Goal: Task Accomplishment & Management: Use online tool/utility

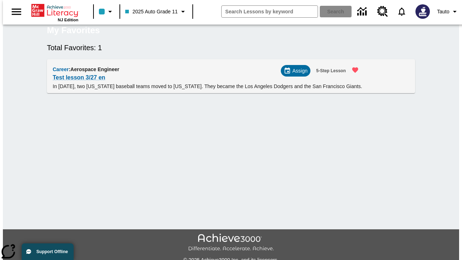
click at [299, 75] on span "Assign" at bounding box center [299, 71] width 15 height 8
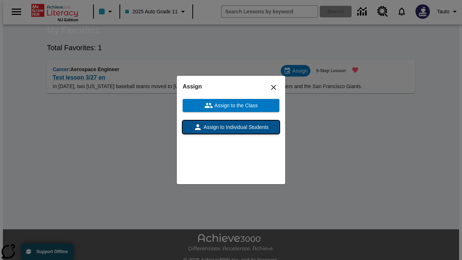
click at [231, 127] on span "Assign to Individual Students" at bounding box center [235, 127] width 66 height 8
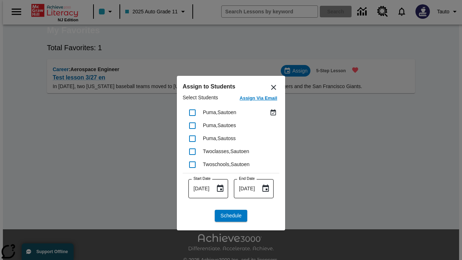
click at [192, 112] on input "checkbox" at bounding box center [192, 112] width 15 height 15
checkbox input "true"
click at [231, 215] on span "Schedule" at bounding box center [231, 216] width 21 height 8
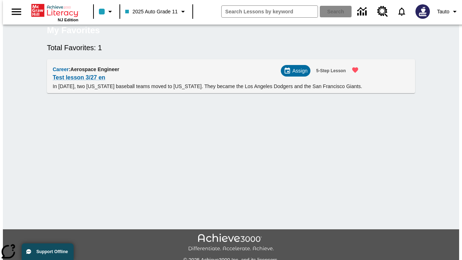
click at [298, 75] on span "Assign" at bounding box center [299, 71] width 15 height 8
